Goal: Task Accomplishment & Management: Use online tool/utility

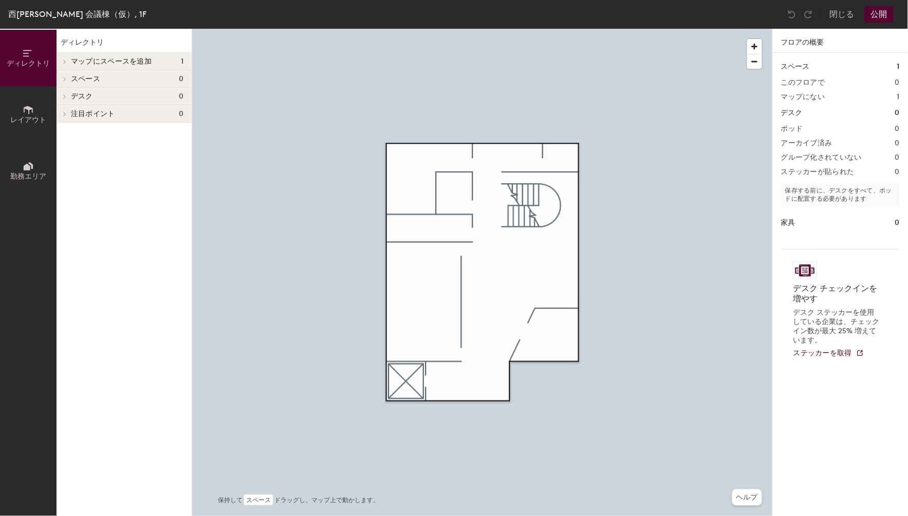
click at [104, 75] on h4 "スペース 0" at bounding box center [127, 79] width 112 height 8
click at [121, 54] on div "マップにスペースを追加 1" at bounding box center [123, 61] width 135 height 17
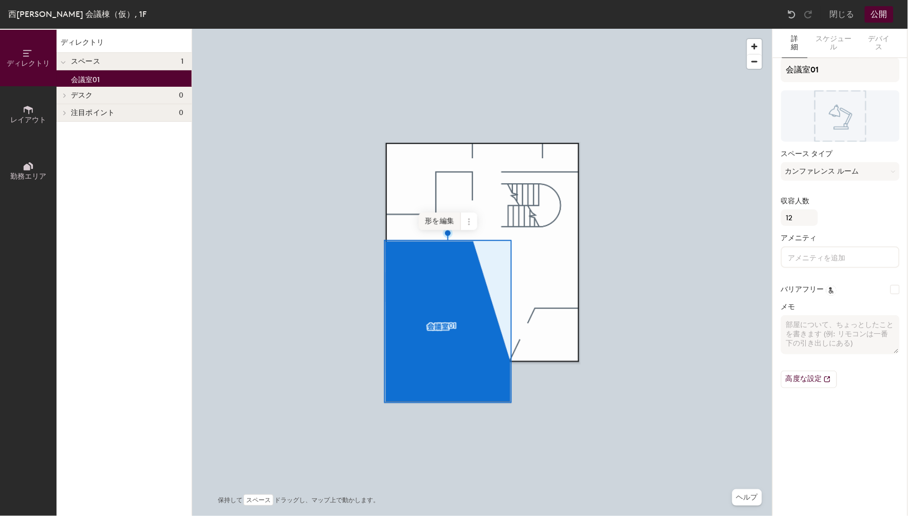
click at [452, 221] on span "形を編集" at bounding box center [440, 221] width 42 height 17
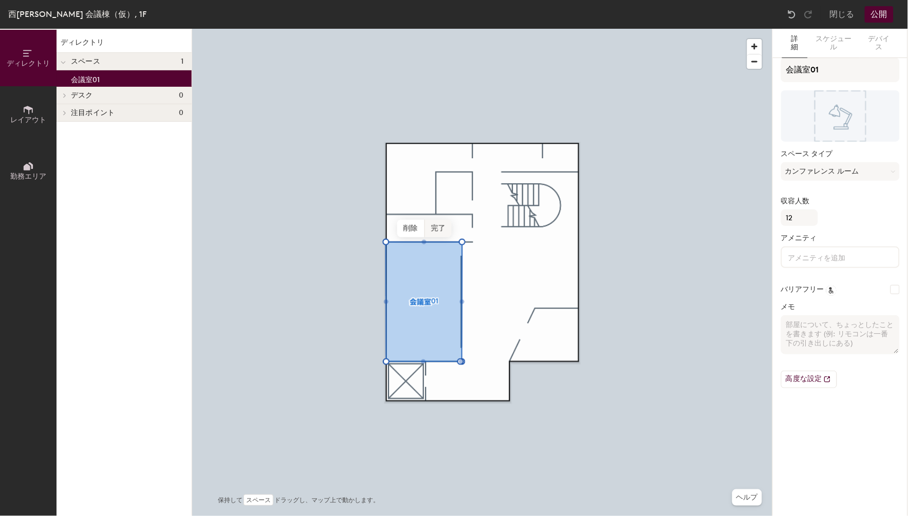
click at [433, 222] on span "完了" at bounding box center [438, 228] width 27 height 17
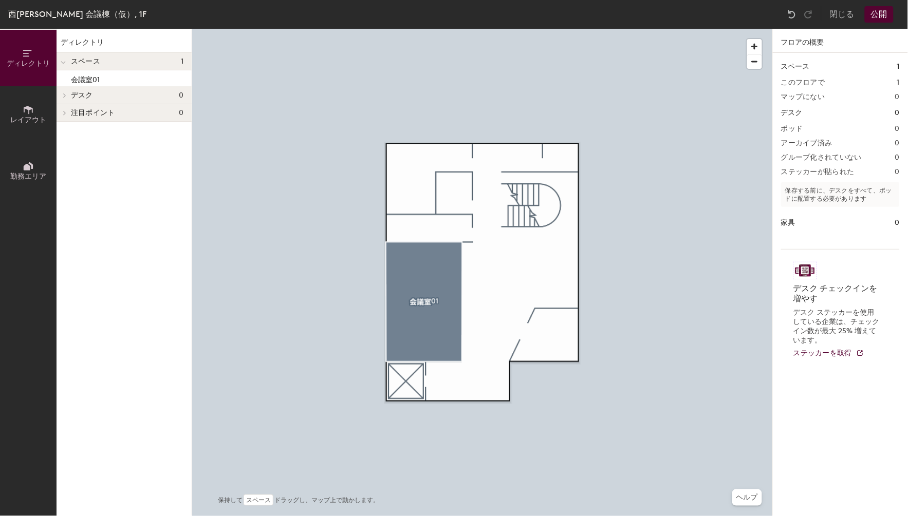
click at [75, 112] on span "注目ポイント" at bounding box center [93, 113] width 44 height 8
click at [40, 111] on button "レイアウト" at bounding box center [28, 114] width 56 height 56
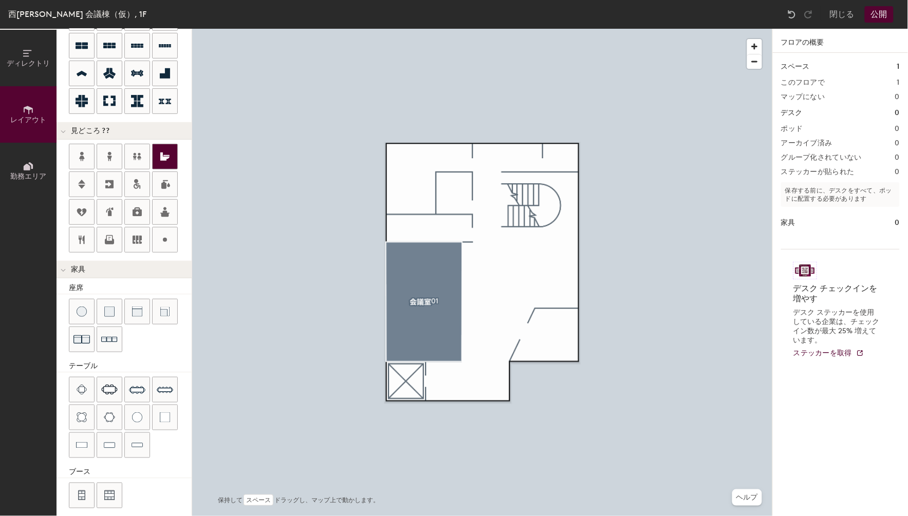
scroll to position [137, 0]
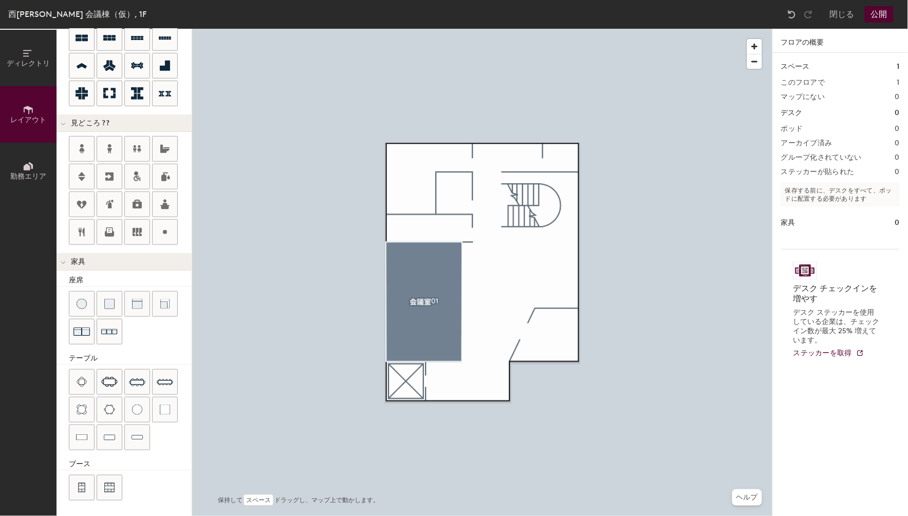
click at [31, 183] on button "勤務エリア" at bounding box center [28, 171] width 56 height 56
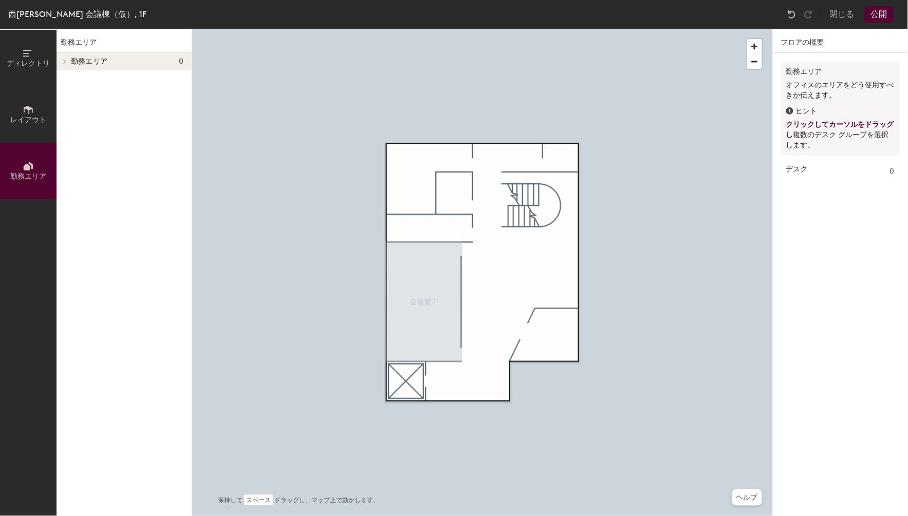
click at [31, 62] on span "ディレクトリ" at bounding box center [28, 63] width 43 height 9
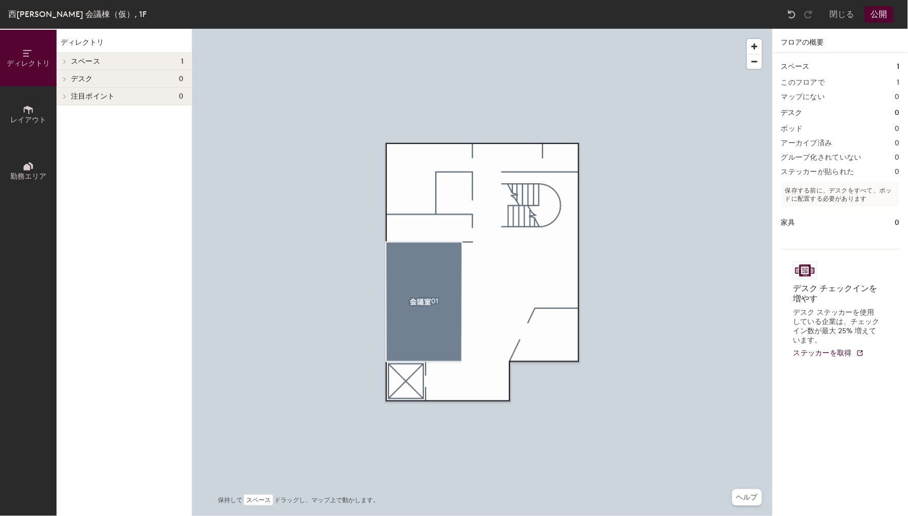
click at [879, 4] on div "西千葉 会議棟（仮）, 1F 閉じる 公開" at bounding box center [454, 14] width 908 height 29
click at [882, 13] on button "公開" at bounding box center [878, 14] width 29 height 16
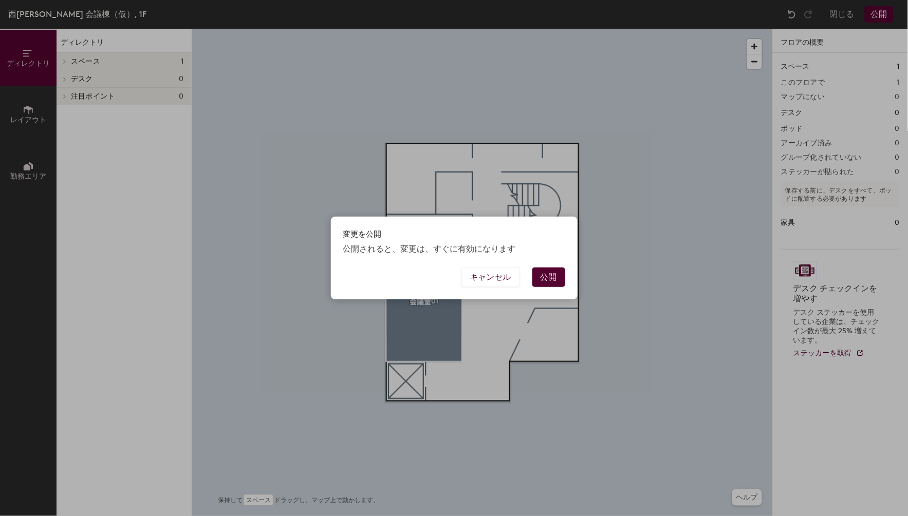
click at [552, 274] on button "公開" at bounding box center [548, 278] width 33 height 20
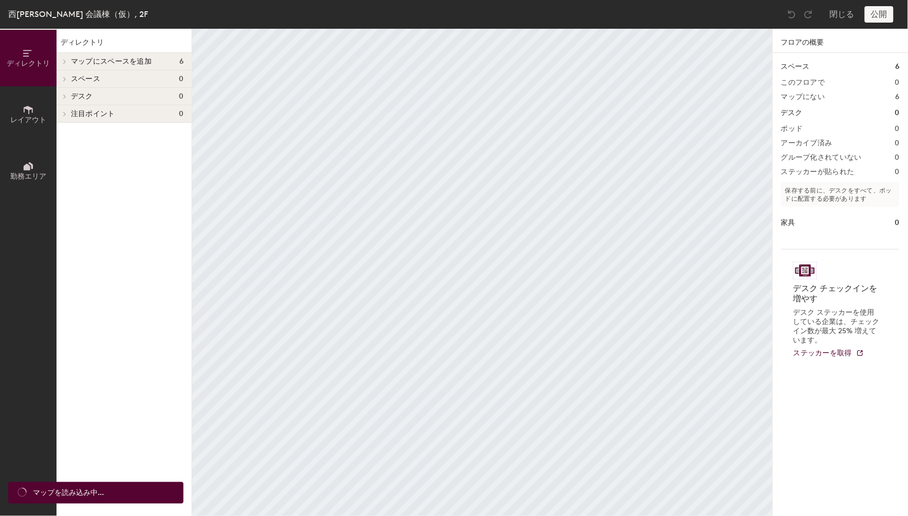
click at [68, 57] on div at bounding box center [62, 61] width 13 height 17
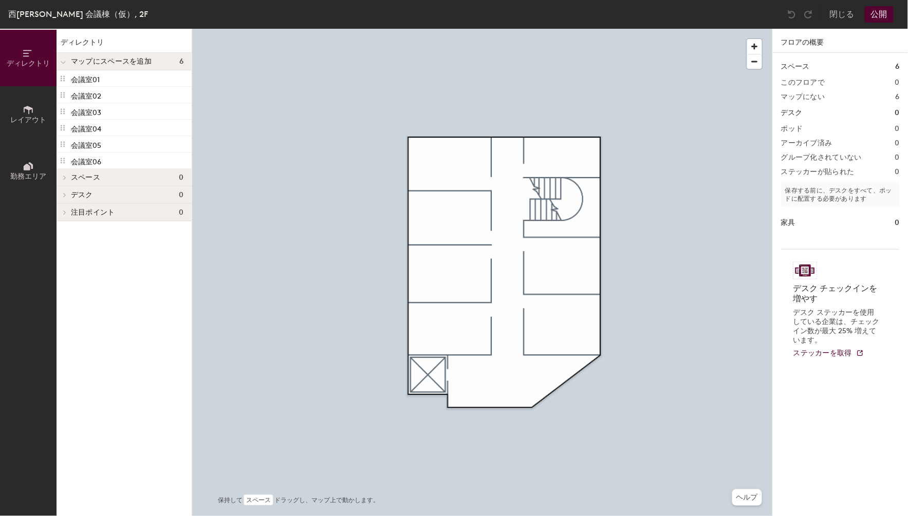
click at [257, 29] on div at bounding box center [482, 29] width 580 height 0
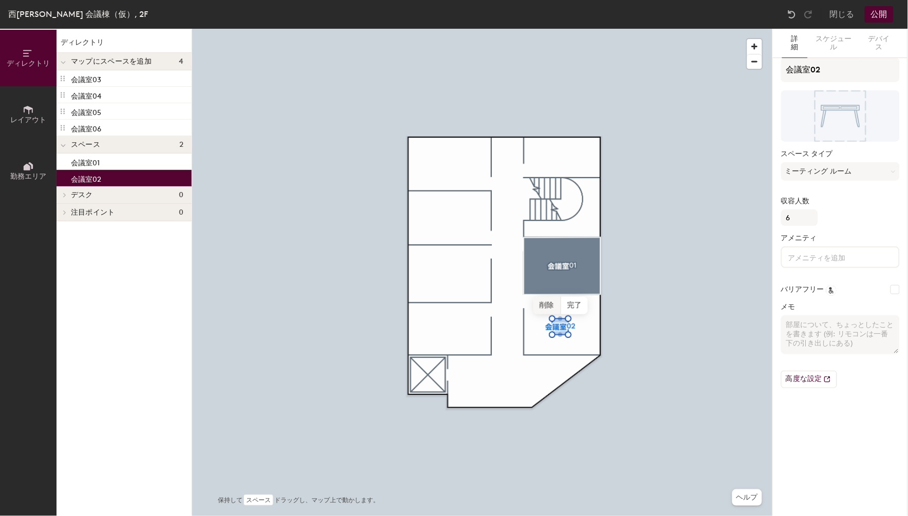
click at [543, 305] on span "削除" at bounding box center [547, 305] width 28 height 17
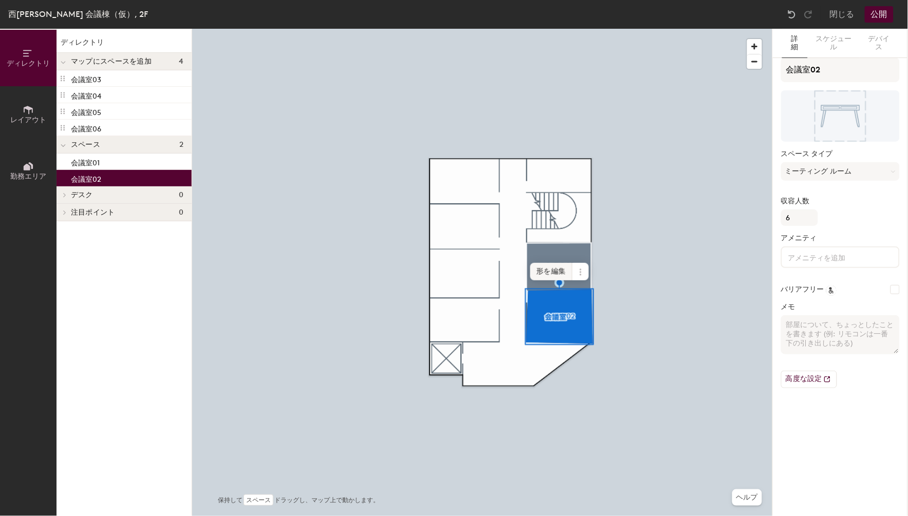
click at [552, 272] on span "形を編集" at bounding box center [551, 271] width 42 height 17
click at [600, 274] on span "完了" at bounding box center [591, 277] width 27 height 17
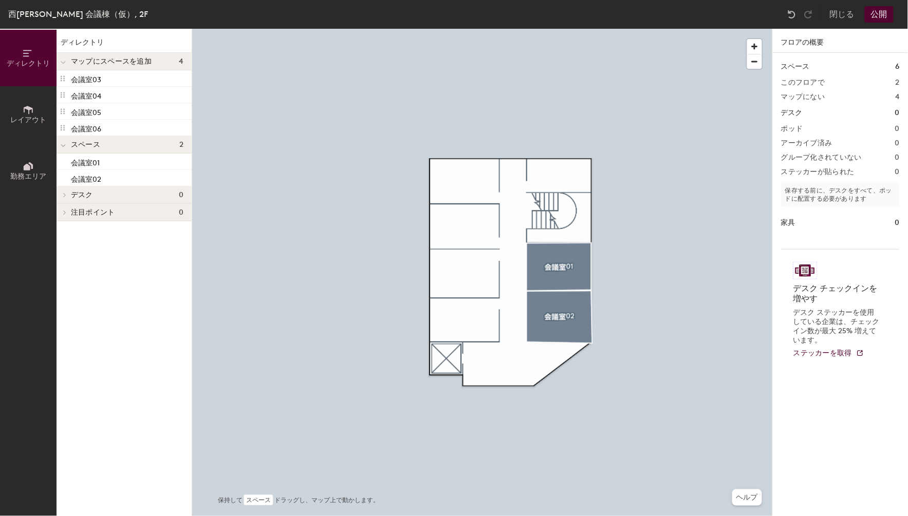
click at [477, 323] on div "ディレクトリ レイアウト 勤務エリア ディレクトリ マップにスペースを追加 4 会議室03 会議室04 会議室05 会議室06 スペース 2 会議室01 会議…" at bounding box center [454, 272] width 908 height 487
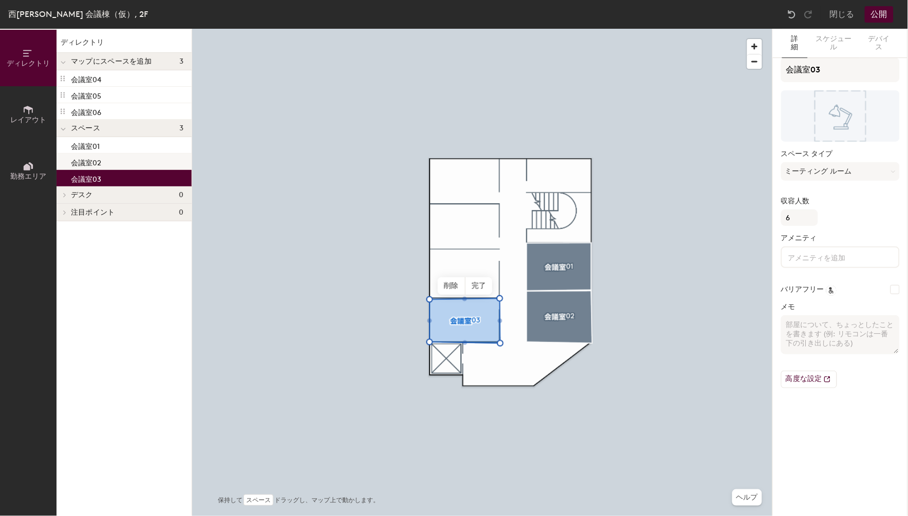
click at [383, 253] on div "ディレクトリ レイアウト 勤務エリア ディレクトリ マップにスペースを追加 3 会議室04 会議室05 会議室06 スペース 3 会議室01 会議室02 会議…" at bounding box center [454, 272] width 908 height 487
click at [471, 284] on span "完了" at bounding box center [478, 285] width 27 height 17
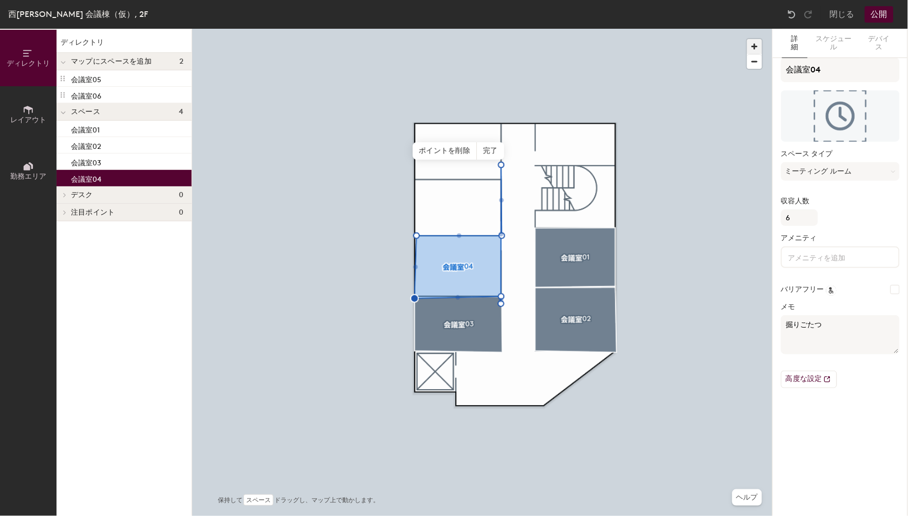
click at [756, 43] on span "button" at bounding box center [754, 46] width 15 height 15
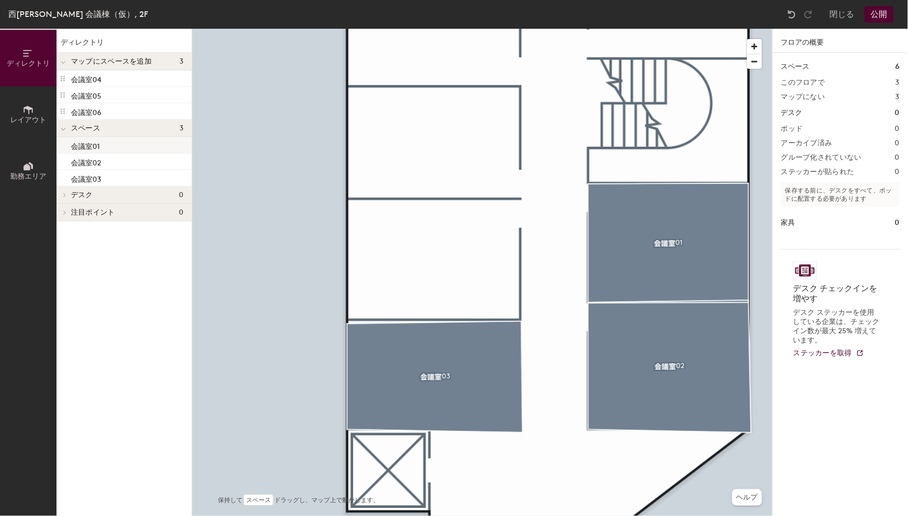
click at [438, 244] on div "ディレクトリ レイアウト 勤務エリア ディレクトリ マップにスペースを追加 3 会議室04 会議室05 会議室06 スペース 3 会議室01 会議室02 会議…" at bounding box center [454, 272] width 908 height 487
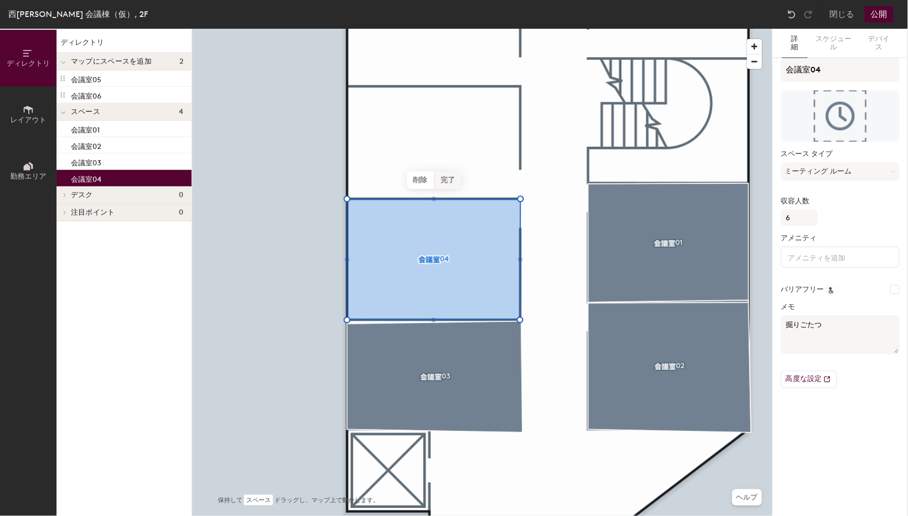
click at [448, 182] on span "完了" at bounding box center [448, 180] width 27 height 17
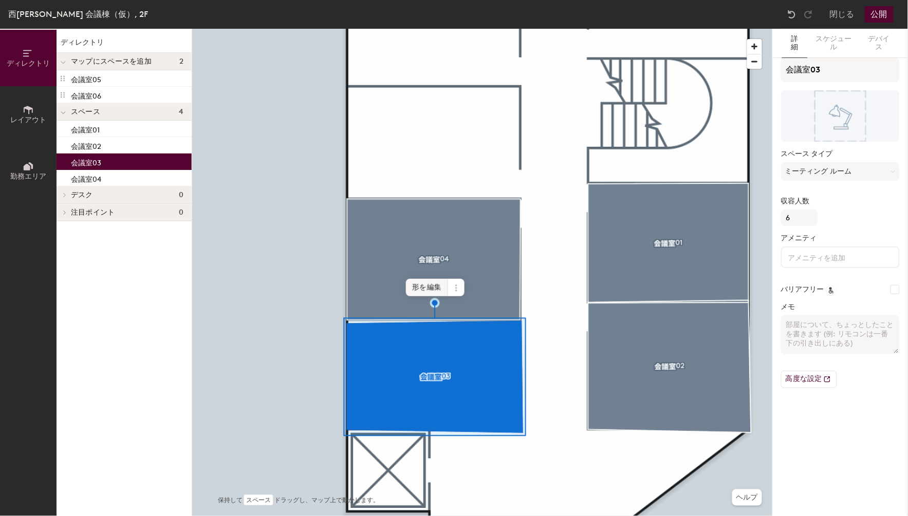
click at [430, 288] on span "形を編集" at bounding box center [427, 287] width 42 height 17
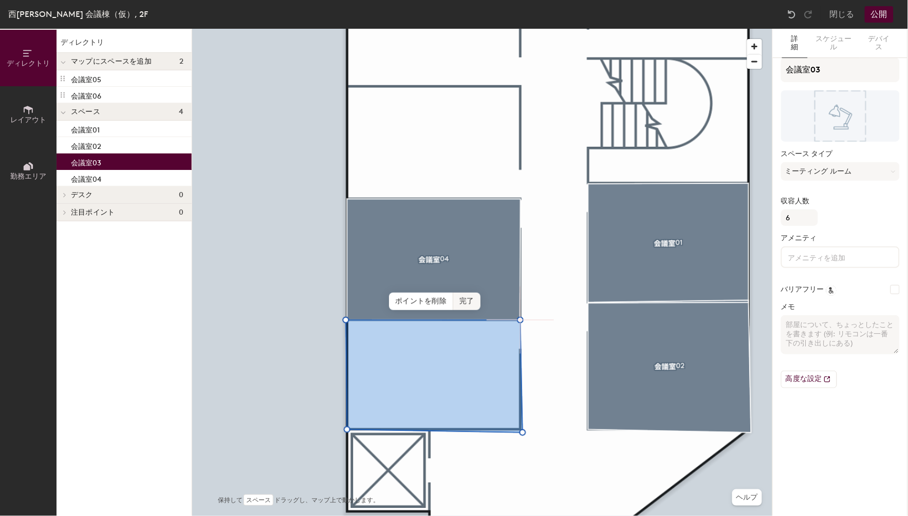
click at [466, 302] on span "完了" at bounding box center [466, 301] width 27 height 17
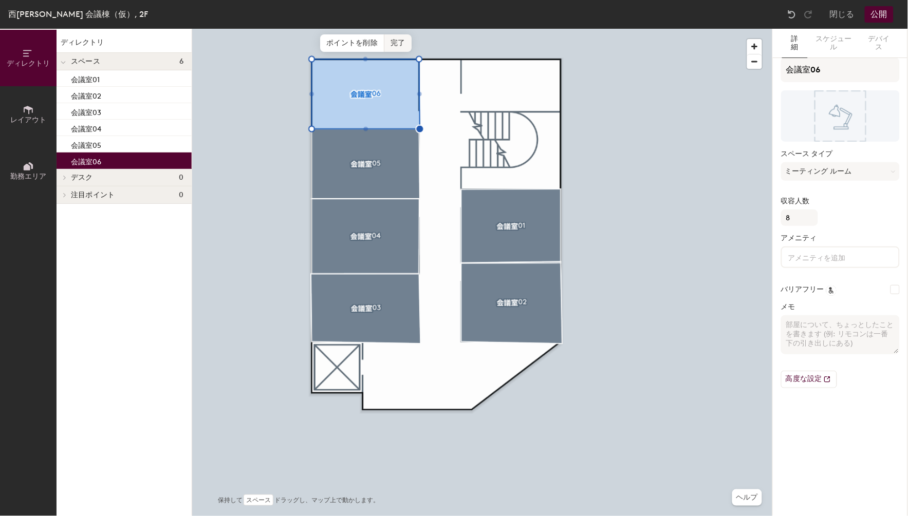
click at [404, 44] on span "完了" at bounding box center [397, 42] width 27 height 17
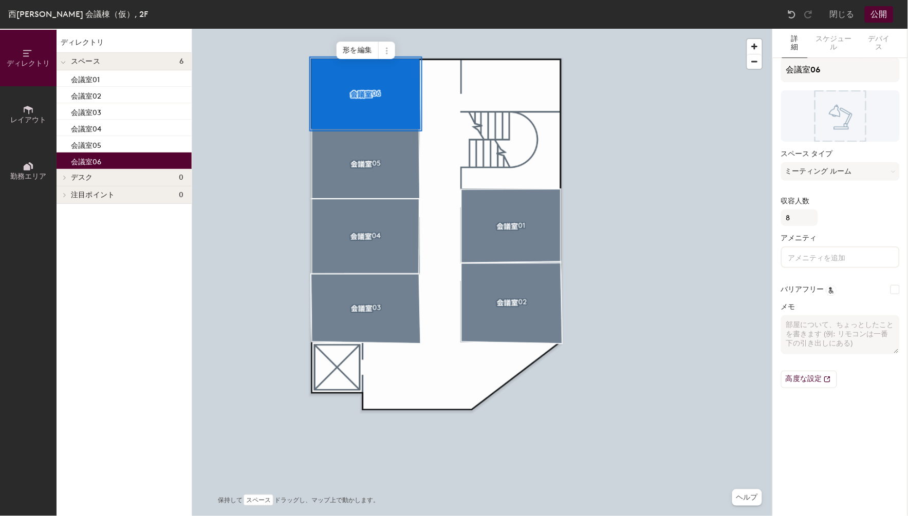
click at [882, 23] on div "西[PERSON_NAME] 会議棟（仮）, 2F 閉じる 公開" at bounding box center [454, 14] width 908 height 29
click at [882, 14] on button "公開" at bounding box center [878, 14] width 29 height 16
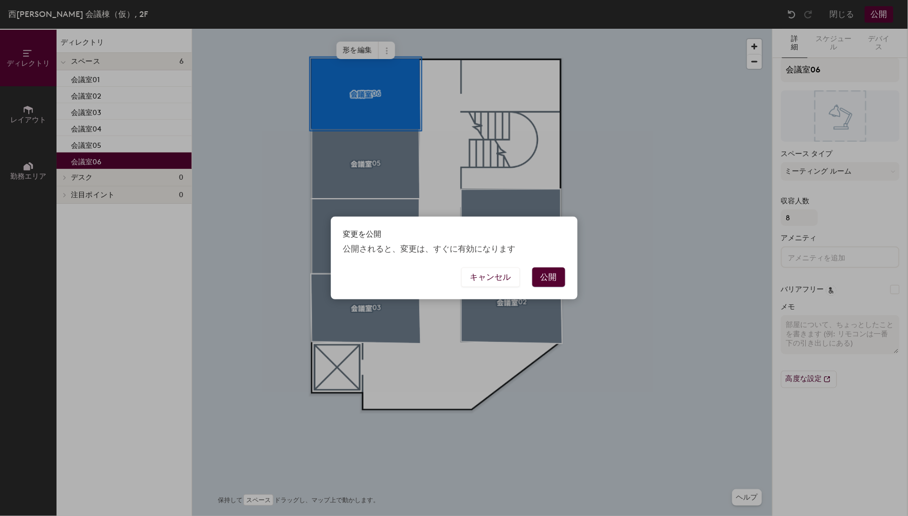
click at [556, 276] on button "公開" at bounding box center [548, 278] width 33 height 20
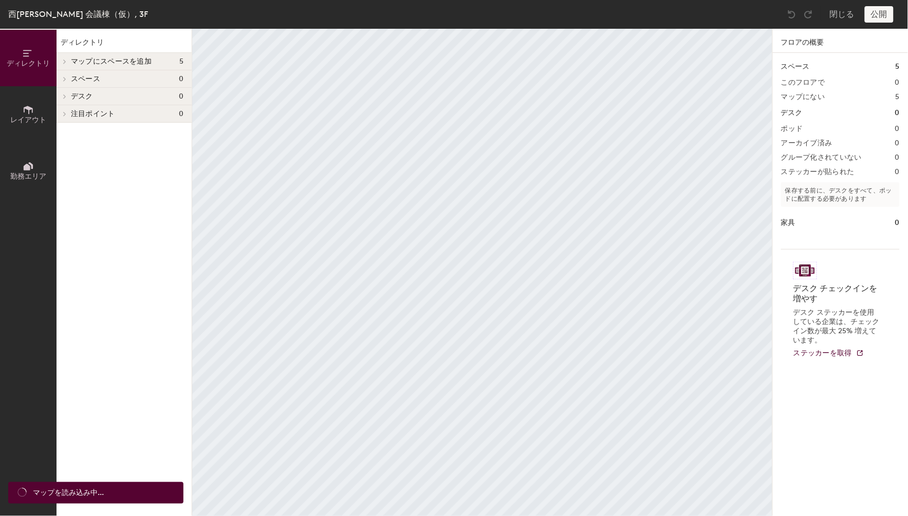
click at [109, 58] on span "マップにスペースを追加" at bounding box center [111, 62] width 81 height 8
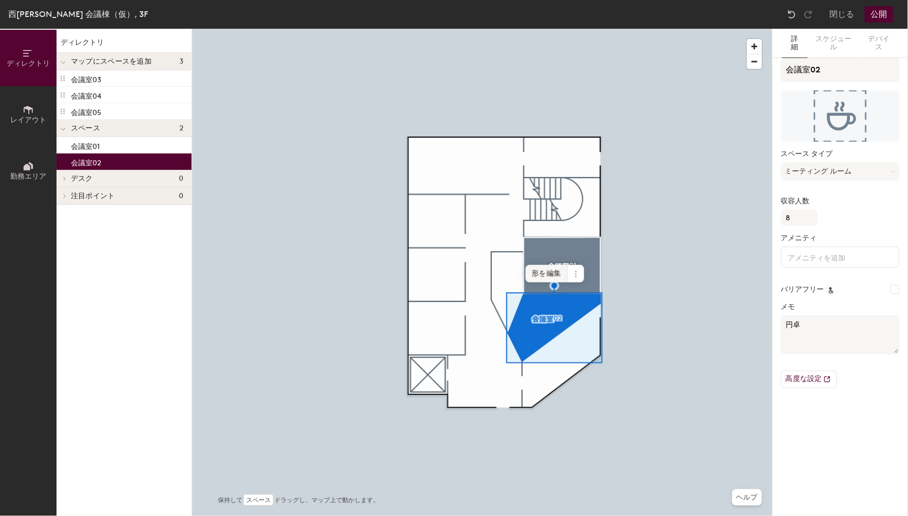
click at [554, 278] on span "形を編集" at bounding box center [546, 273] width 42 height 17
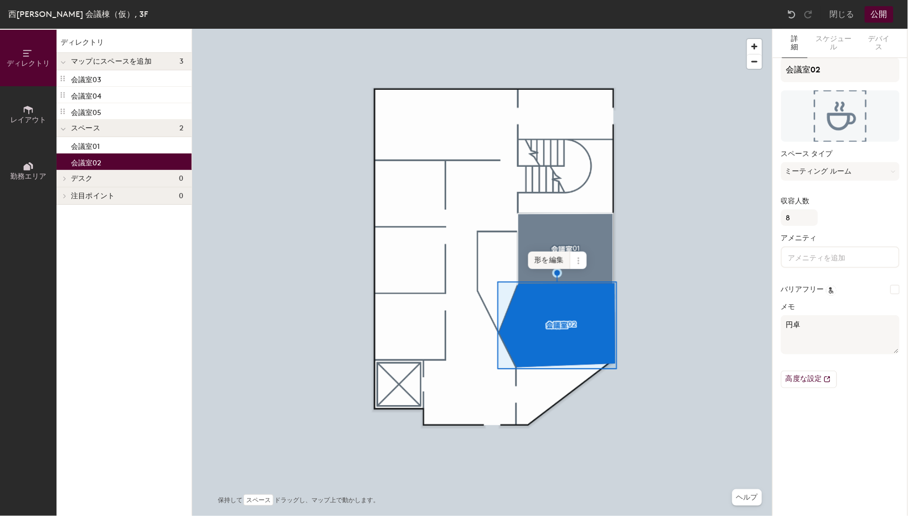
click at [555, 259] on span "形を編集" at bounding box center [549, 260] width 42 height 17
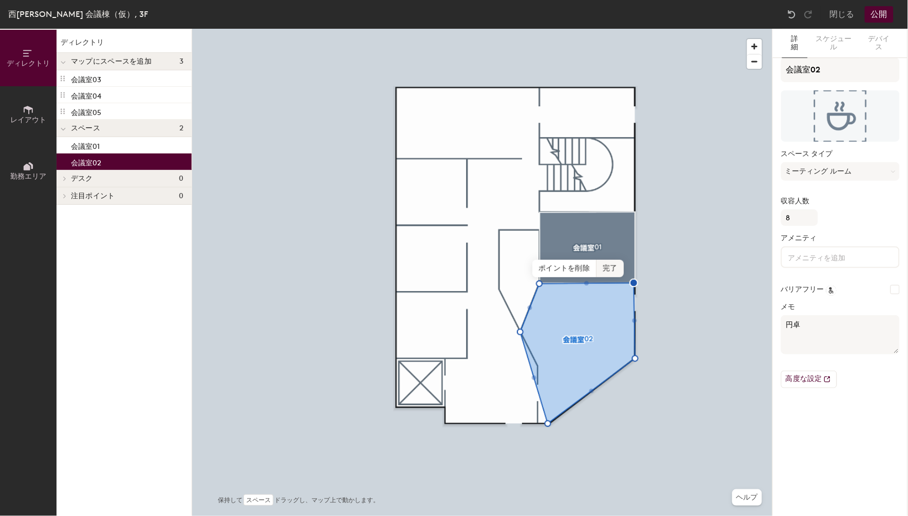
click at [617, 264] on span "完了" at bounding box center [609, 268] width 27 height 17
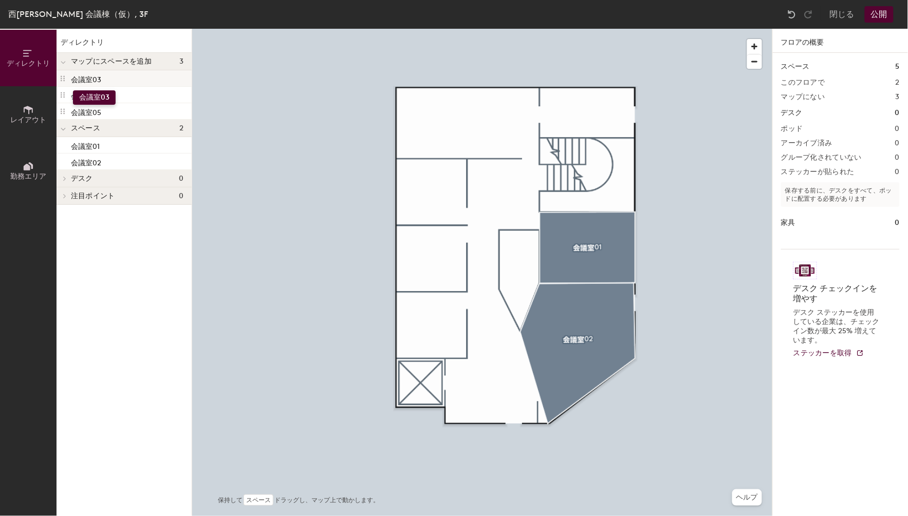
drag, startPoint x: 63, startPoint y: 75, endPoint x: 72, endPoint y: 83, distance: 12.4
click at [72, 83] on div "会議室03" at bounding box center [123, 78] width 135 height 16
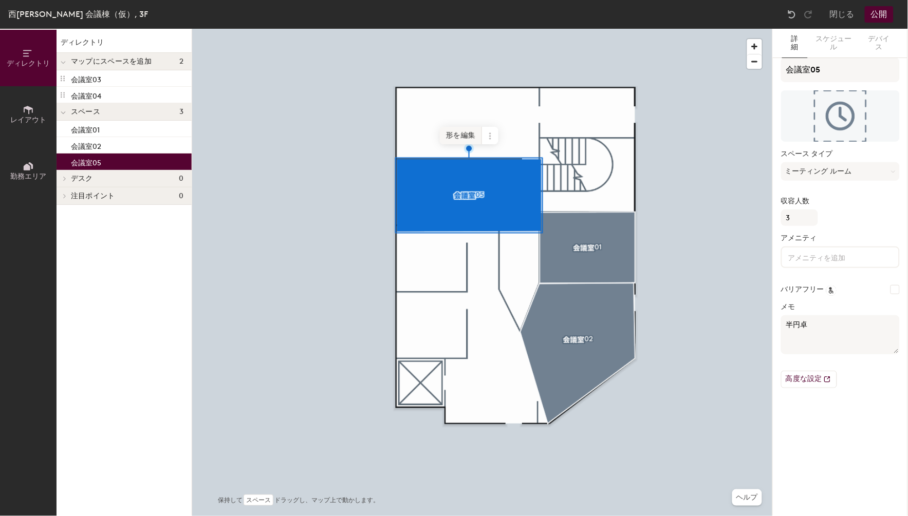
click at [461, 132] on span "形を編集" at bounding box center [461, 135] width 42 height 17
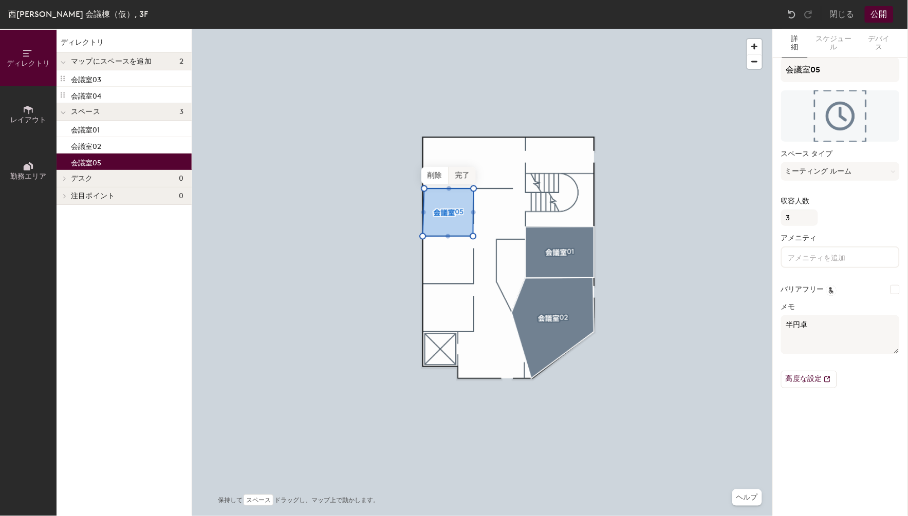
click at [460, 175] on span "完了" at bounding box center [462, 175] width 27 height 17
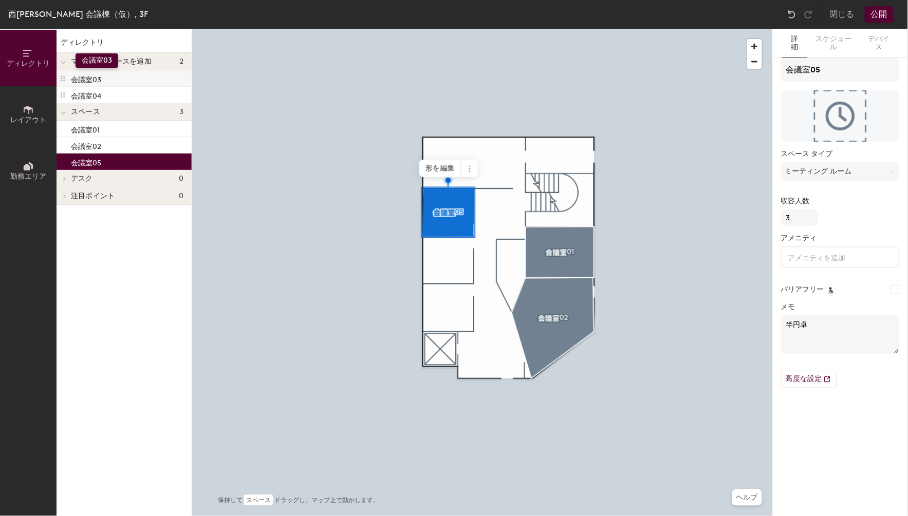
drag, startPoint x: 84, startPoint y: 78, endPoint x: 73, endPoint y: 84, distance: 12.7
click at [75, 62] on div "ディレクトリ マップにスペースを追加 2 会議室03 会議室04 スペース 3 会議室01 会議室02 会議室05 デスク 0 注目ポイント 0" at bounding box center [123, 272] width 135 height 487
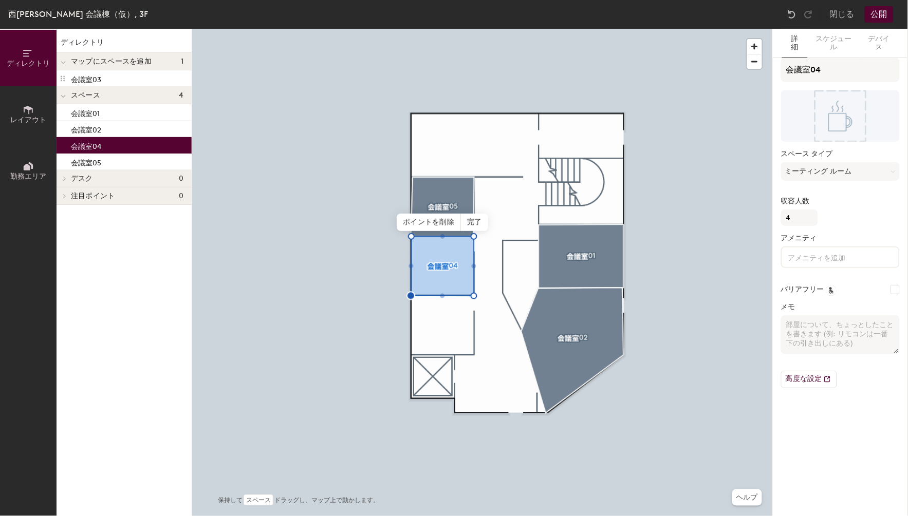
click at [475, 221] on span "完了" at bounding box center [474, 222] width 27 height 17
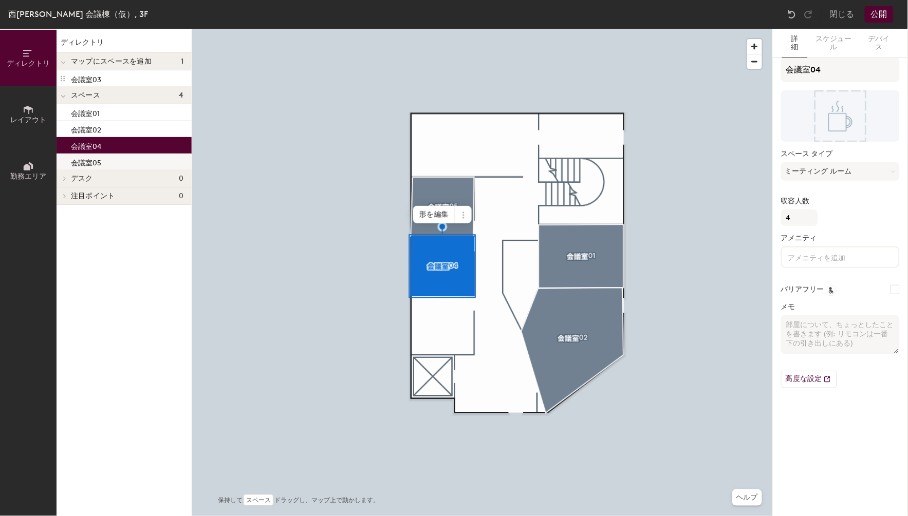
click at [454, 347] on div "ディレクトリ レイアウト 勤務エリア ディレクトリ マップにスペースを追加 1 会議室03 スペース 4 会議室01 会議室02 会議室04 会議室05 デス…" at bounding box center [454, 272] width 908 height 487
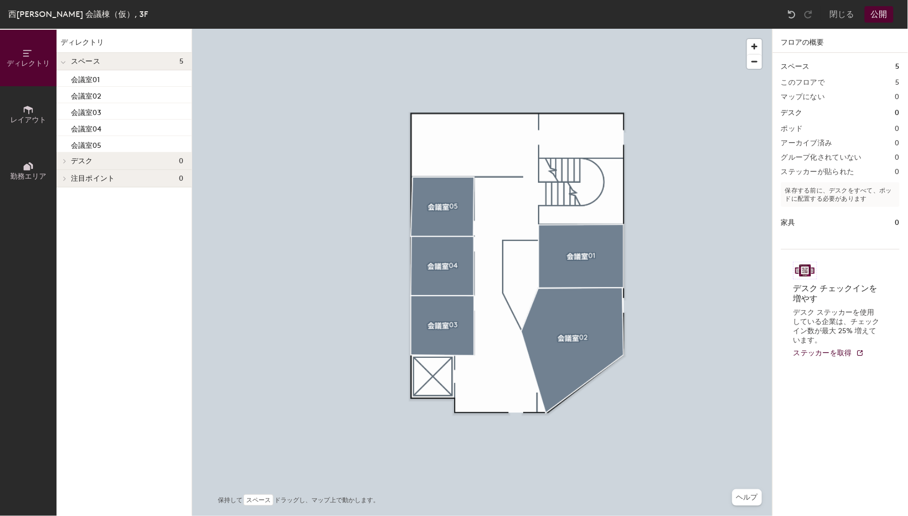
click at [882, 16] on button "公開" at bounding box center [878, 14] width 29 height 16
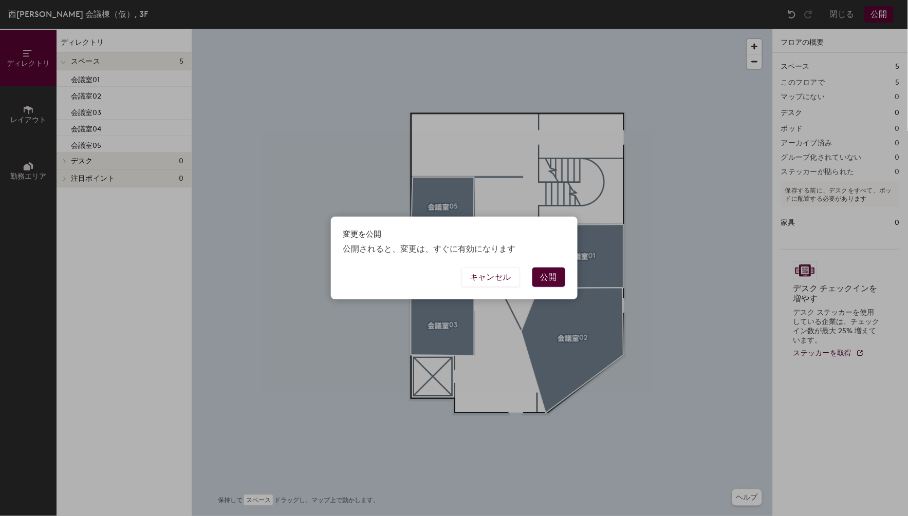
click at [553, 280] on button "公開" at bounding box center [548, 278] width 33 height 20
